Goal: Task Accomplishment & Management: Manage account settings

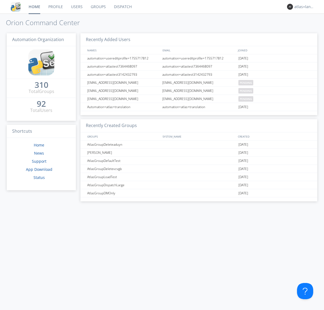
click at [55, 7] on link "Profile" at bounding box center [55, 6] width 23 height 13
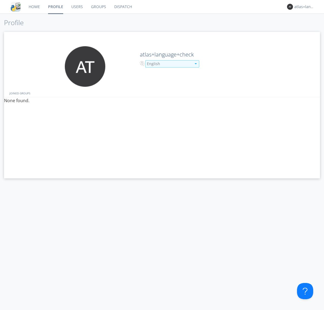
click at [168, 64] on div "English" at bounding box center [169, 63] width 45 height 5
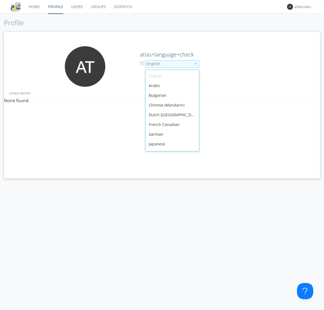
click at [171, 120] on div "French Canadian" at bounding box center [171, 125] width 53 height 10
click at [77, 7] on link "Users" at bounding box center [77, 6] width 20 height 13
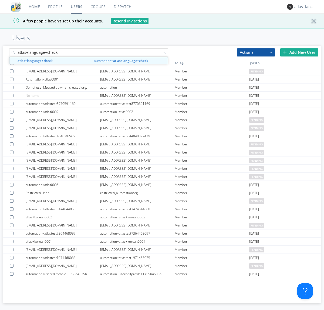
type input "atlas+language+check"
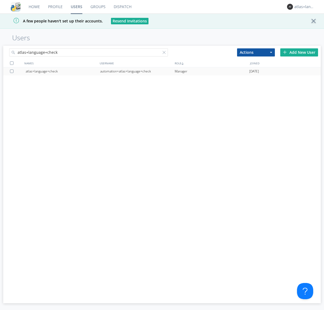
click at [137, 71] on div "automation+atlas+language+check" at bounding box center [137, 71] width 74 height 8
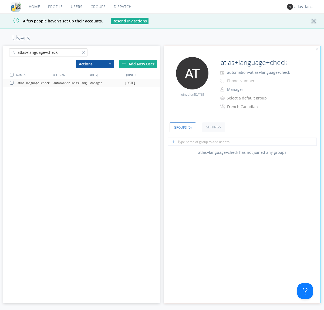
click at [55, 7] on link "Profile" at bounding box center [55, 6] width 23 height 13
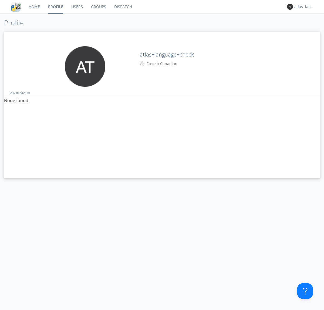
click at [168, 64] on div "French Canadian" at bounding box center [169, 63] width 45 height 5
click at [77, 7] on link "Users" at bounding box center [77, 6] width 20 height 13
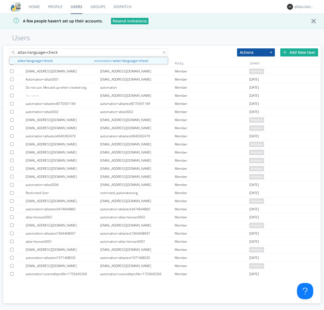
type input "atlas+language+check"
